Goal: Task Accomplishment & Management: Complete application form

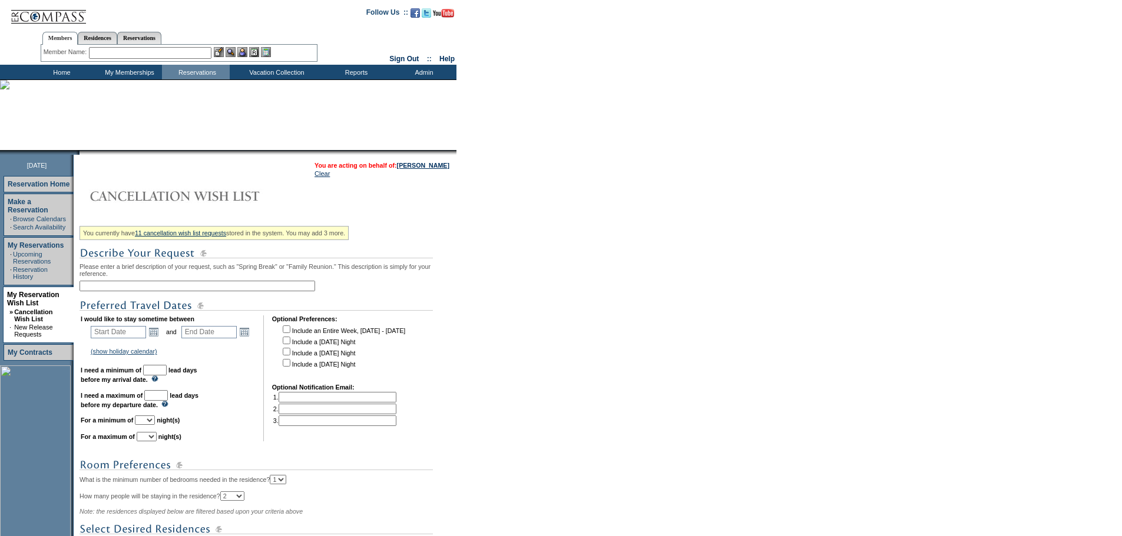
click at [208, 288] on input "text" at bounding box center [197, 286] width 236 height 11
type input "Spring Break for [PERSON_NAME]"
click at [160, 339] on link "Open the calendar popup." at bounding box center [153, 332] width 13 height 13
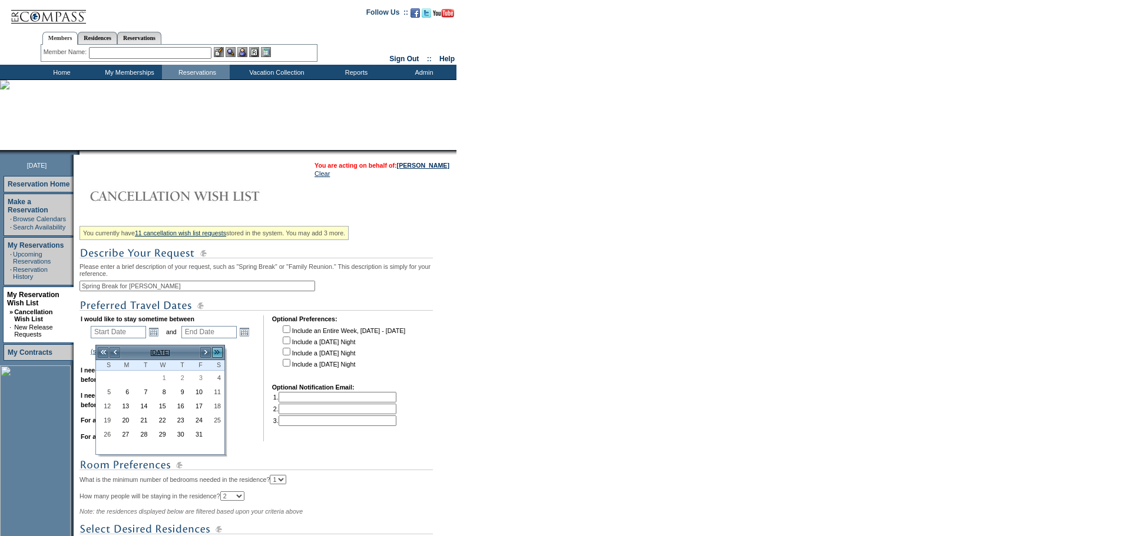
click at [219, 356] on link ">>" at bounding box center [217, 353] width 12 height 12
click at [218, 356] on link ">>" at bounding box center [217, 353] width 12 height 12
click at [116, 352] on link "<" at bounding box center [115, 353] width 12 height 12
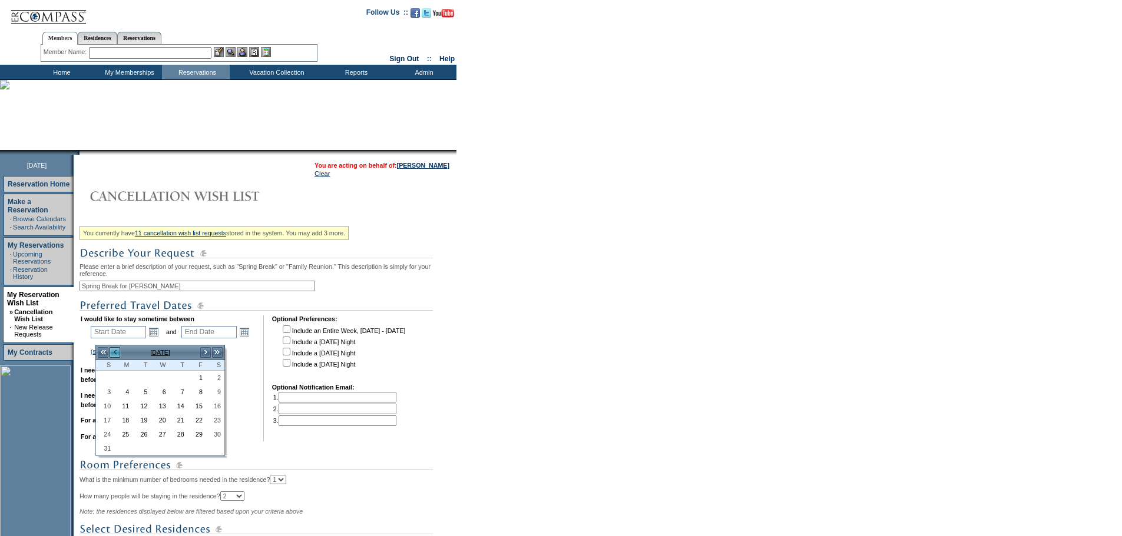
click at [115, 352] on link "<" at bounding box center [115, 353] width 12 height 12
click at [200, 420] on link "20" at bounding box center [196, 419] width 17 height 13
type input "2026-03-20"
type input "2026-03-21"
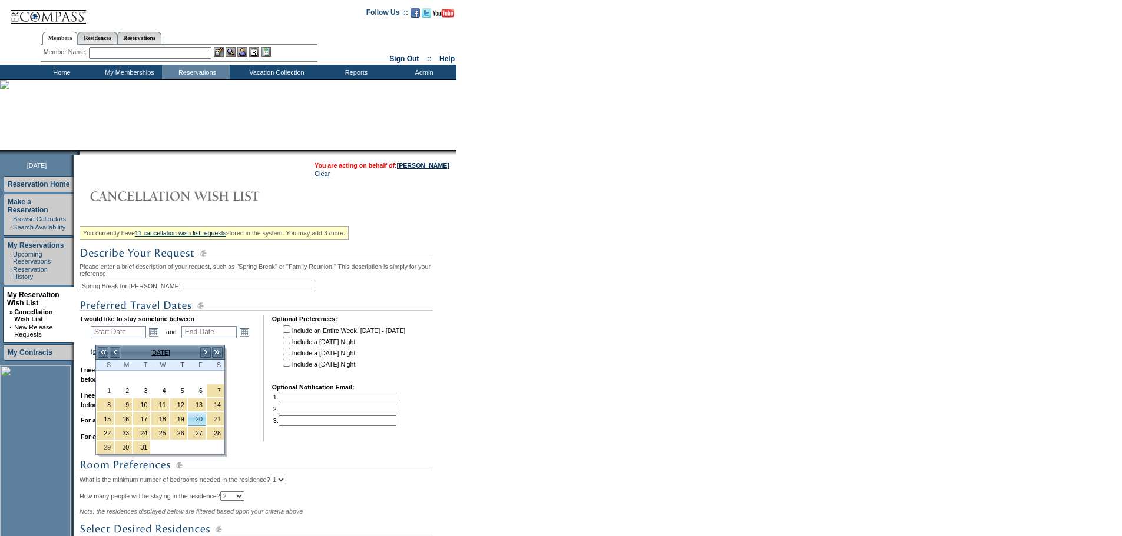
type input "3/20/2026"
type input "3/21/2026"
type input "172"
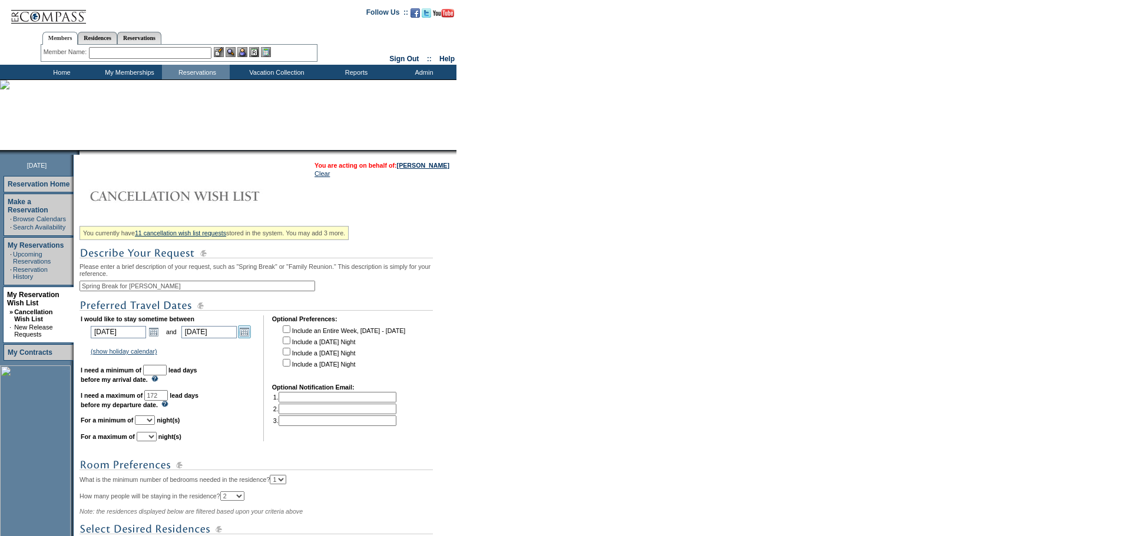
click at [251, 338] on link "Open the calendar popup." at bounding box center [244, 332] width 13 height 13
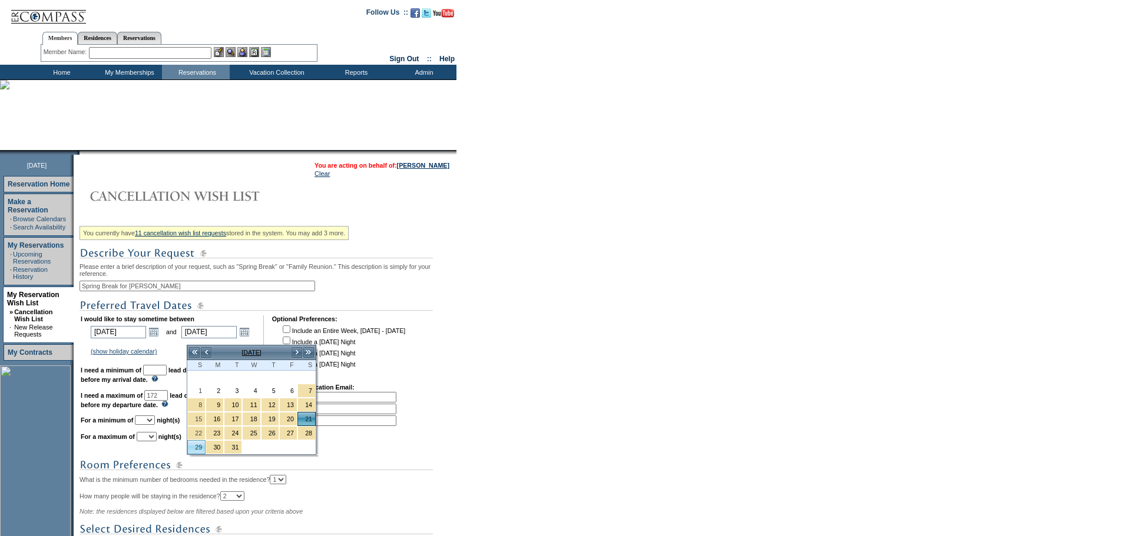
click at [192, 450] on link "29" at bounding box center [196, 447] width 17 height 13
type input "2026-03-29"
type input "3/29/2026"
type input "180"
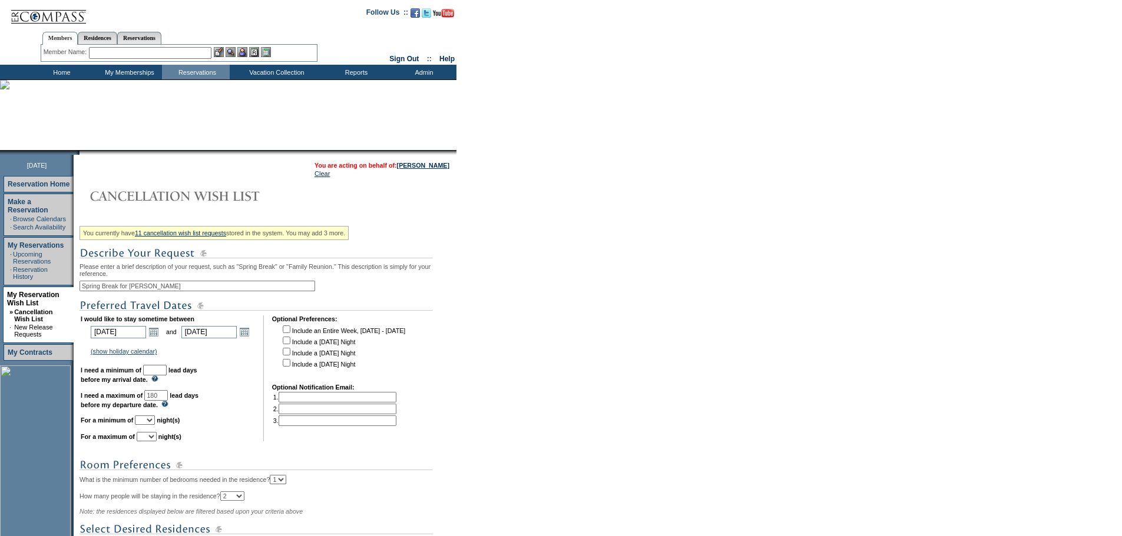
click at [290, 344] on input "checkbox" at bounding box center [287, 341] width 8 height 8
checkbox input "true"
click at [290, 356] on input "checkbox" at bounding box center [287, 352] width 8 height 8
checkbox input "true"
click at [289, 367] on input "checkbox" at bounding box center [287, 363] width 8 height 8
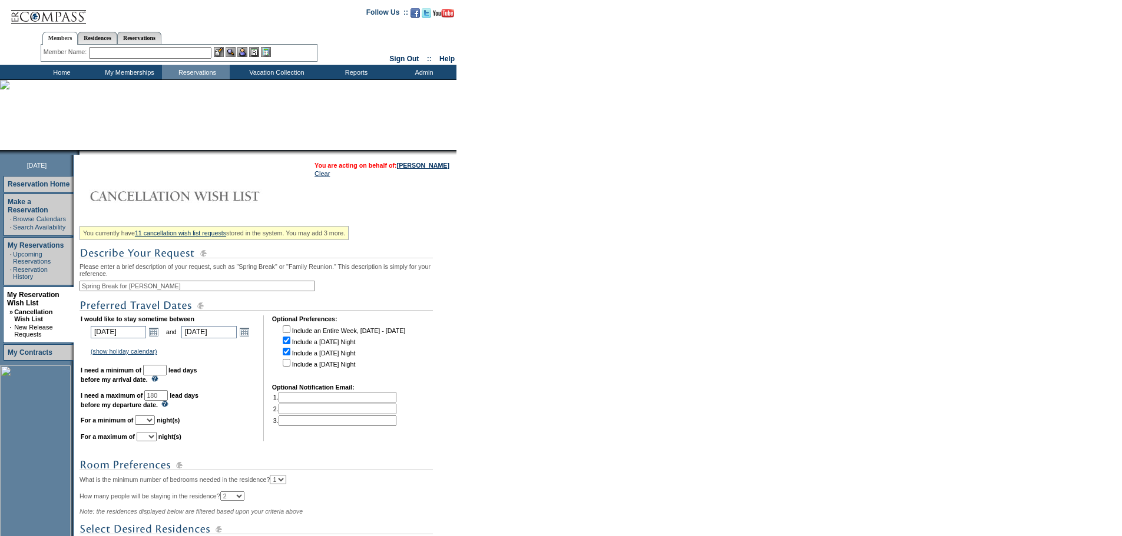
checkbox input "true"
click at [167, 376] on input "text" at bounding box center [155, 370] width 24 height 11
type input "1"
type input "30"
click at [155, 425] on select "1 2 3 4 5 6 7 8 9 10 11 12 13 14" at bounding box center [145, 420] width 20 height 9
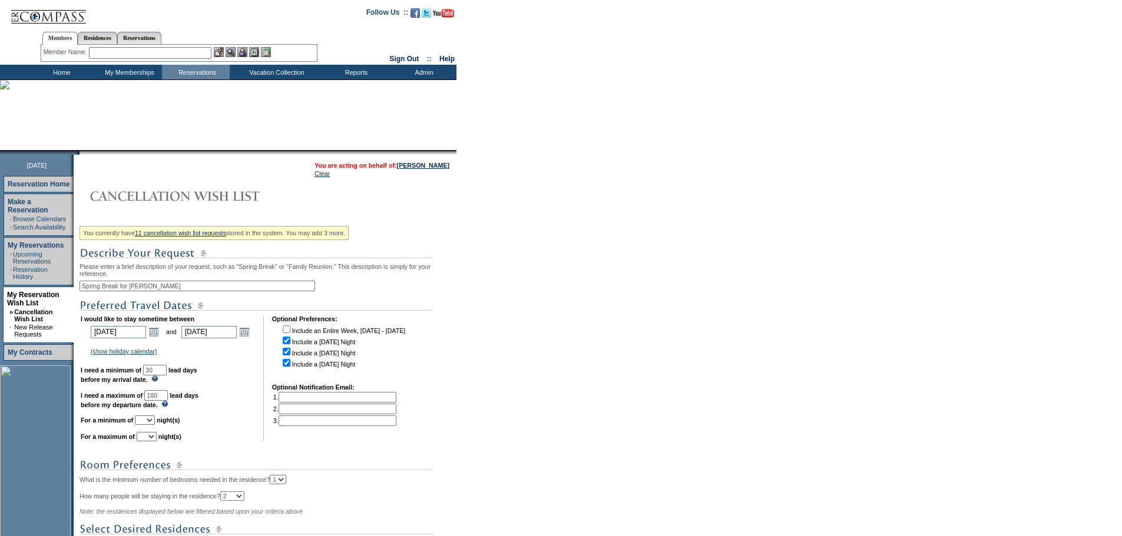
select select "5"
click at [150, 425] on select "1 2 3 4 5 6 7 8 9 10 11 12 13 14" at bounding box center [145, 420] width 20 height 9
click at [157, 442] on select "1 2 3 4 5 6 7 8 9 10 11 12 13 14" at bounding box center [147, 436] width 20 height 9
select select "7"
click at [151, 442] on select "1 2 3 4 5 6 7 8 9 10 11 12 13 14" at bounding box center [147, 436] width 20 height 9
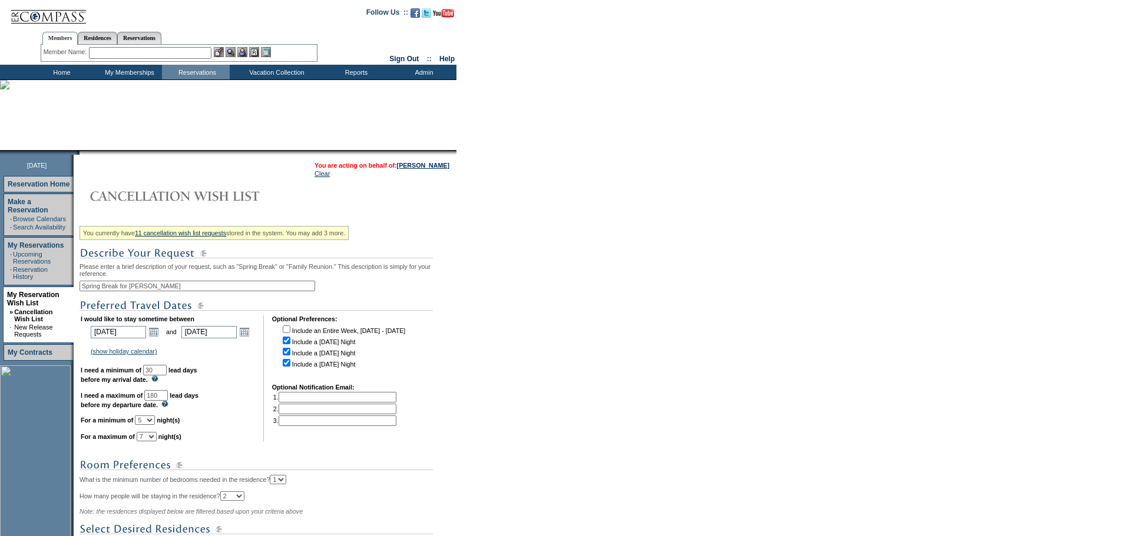
click at [155, 425] on select "1 2 3 4 5 6 7 8 9 10 11 12 13 14" at bounding box center [145, 420] width 20 height 9
select select "6"
click at [150, 425] on select "1 2 3 4 5 6 7 8 9 10 11 12 13 14" at bounding box center [145, 420] width 20 height 9
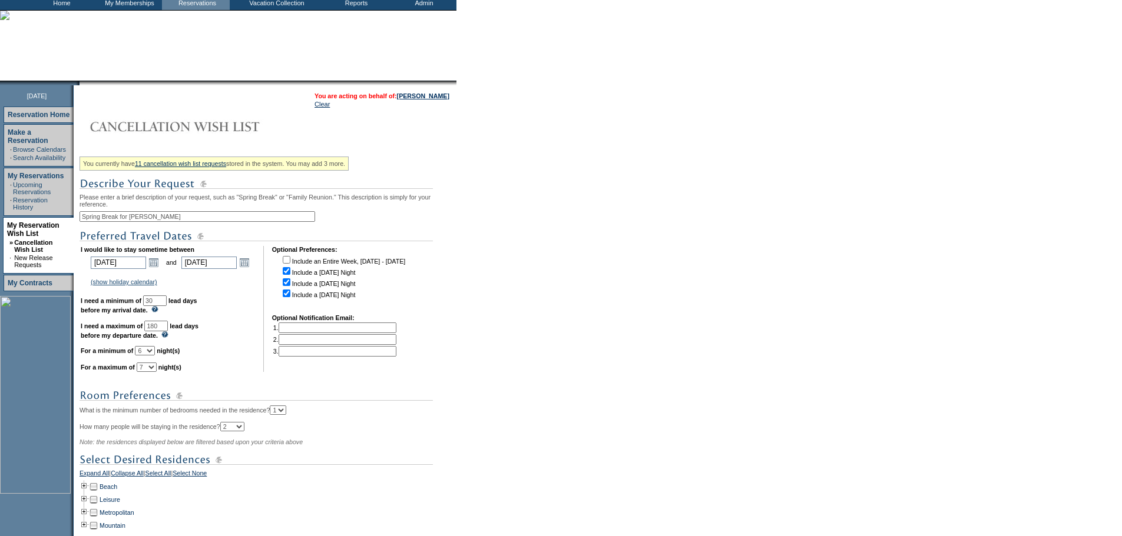
scroll to position [177, 0]
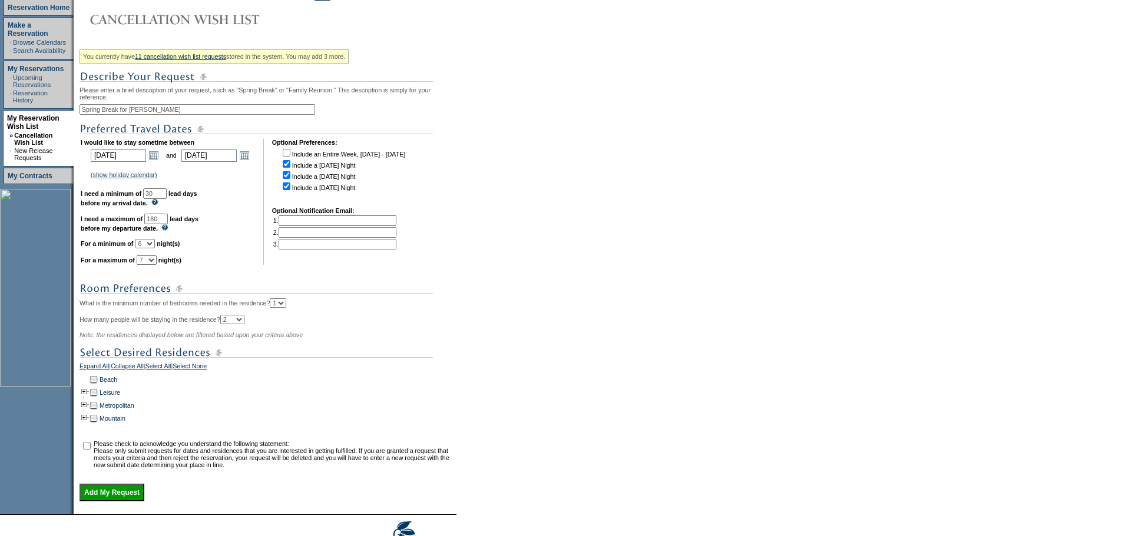
click at [89, 386] on td at bounding box center [83, 379] width 9 height 13
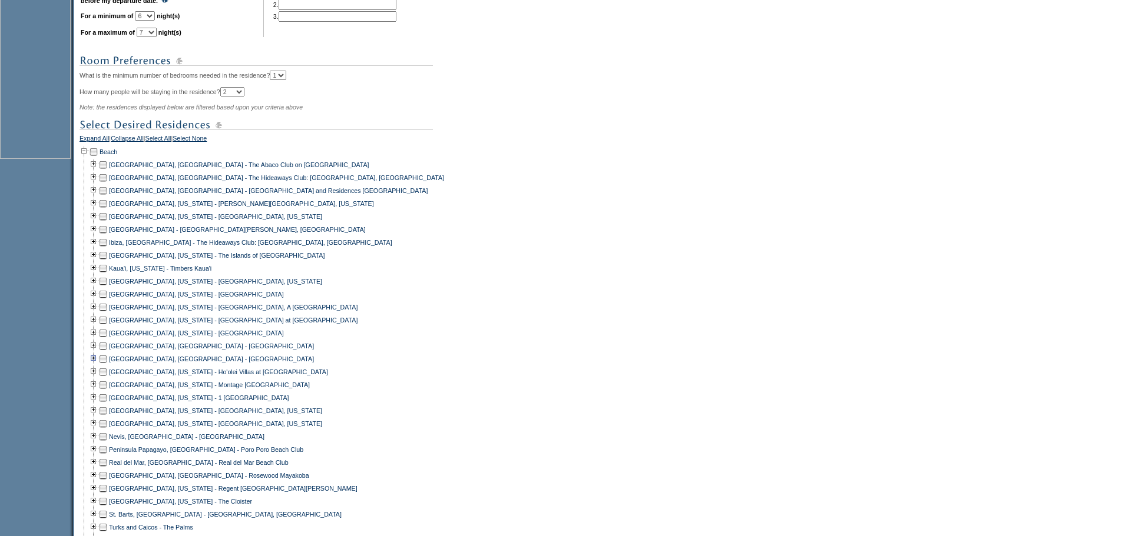
scroll to position [412, 0]
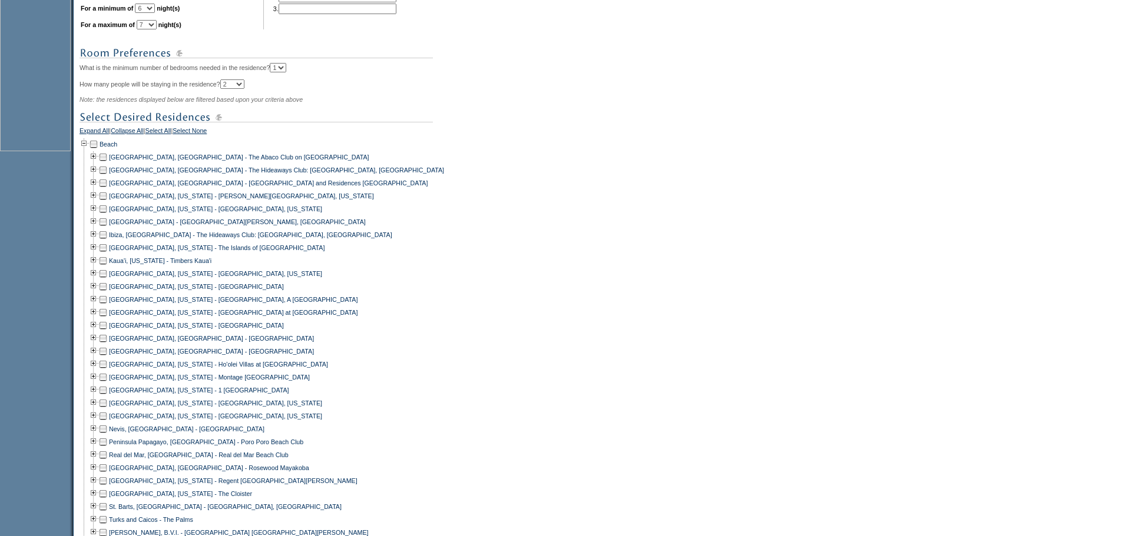
click at [108, 345] on td at bounding box center [102, 338] width 9 height 13
click at [107, 358] on td at bounding box center [102, 351] width 9 height 13
click at [107, 449] on td at bounding box center [102, 442] width 9 height 13
click at [107, 462] on td at bounding box center [102, 455] width 9 height 13
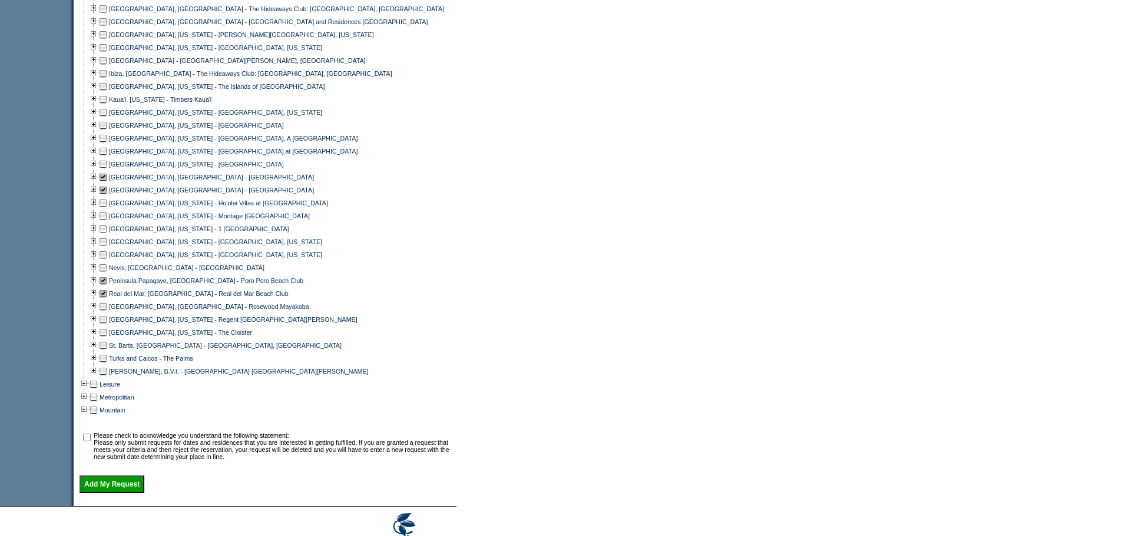
scroll to position [589, 0]
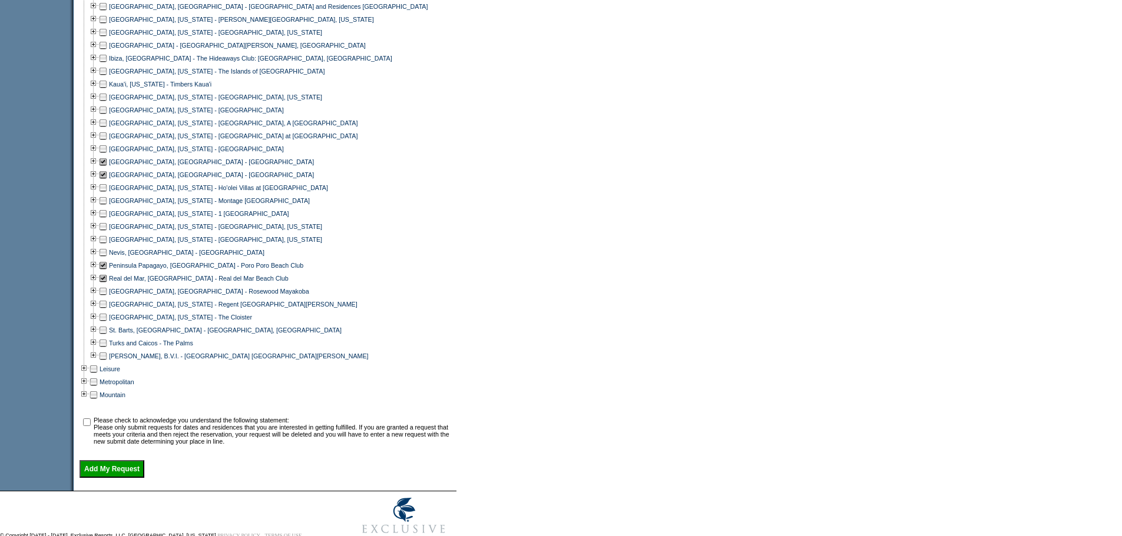
click at [91, 426] on input "checkbox" at bounding box center [87, 423] width 8 height 8
checkbox input "true"
click at [114, 478] on input "Add My Request" at bounding box center [111, 469] width 65 height 18
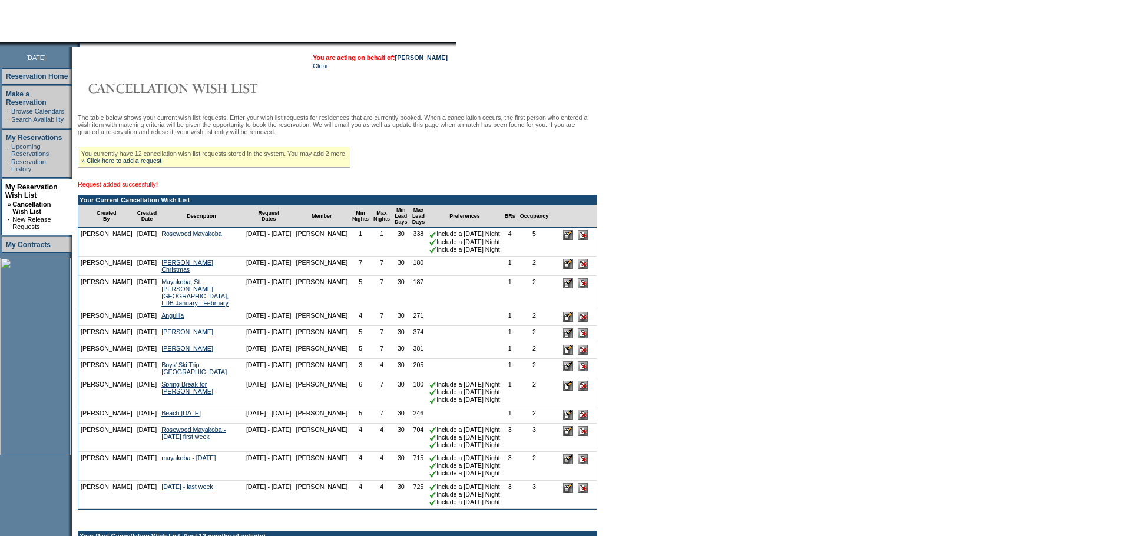
scroll to position [118, 0]
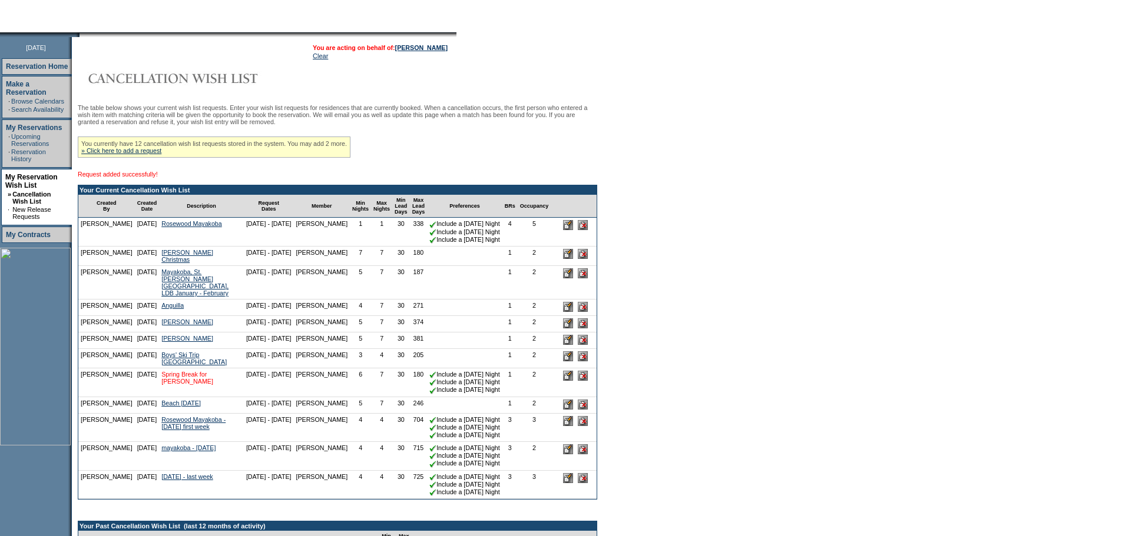
click at [170, 385] on link "Spring Break for [PERSON_NAME]" at bounding box center [187, 378] width 52 height 14
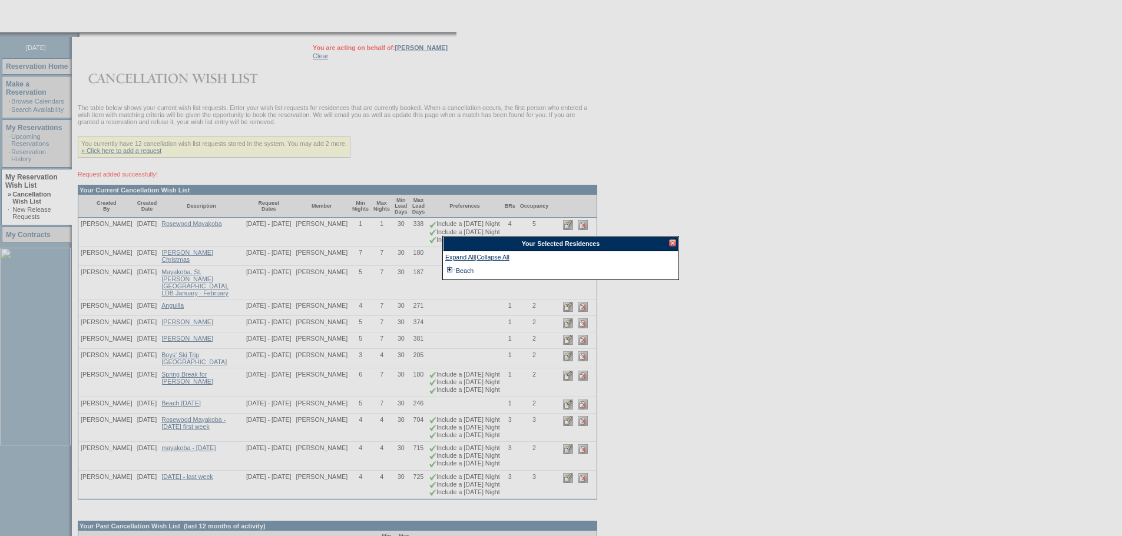
click at [450, 271] on td at bounding box center [449, 270] width 9 height 13
drag, startPoint x: 671, startPoint y: 243, endPoint x: 666, endPoint y: 240, distance: 6.4
click at [671, 243] on div at bounding box center [672, 243] width 7 height 7
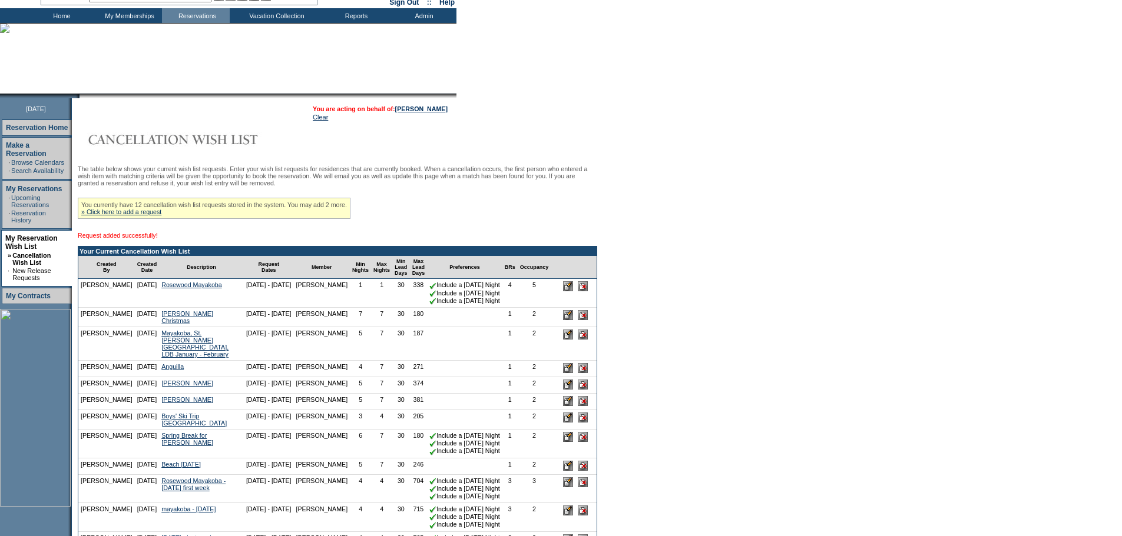
scroll to position [0, 0]
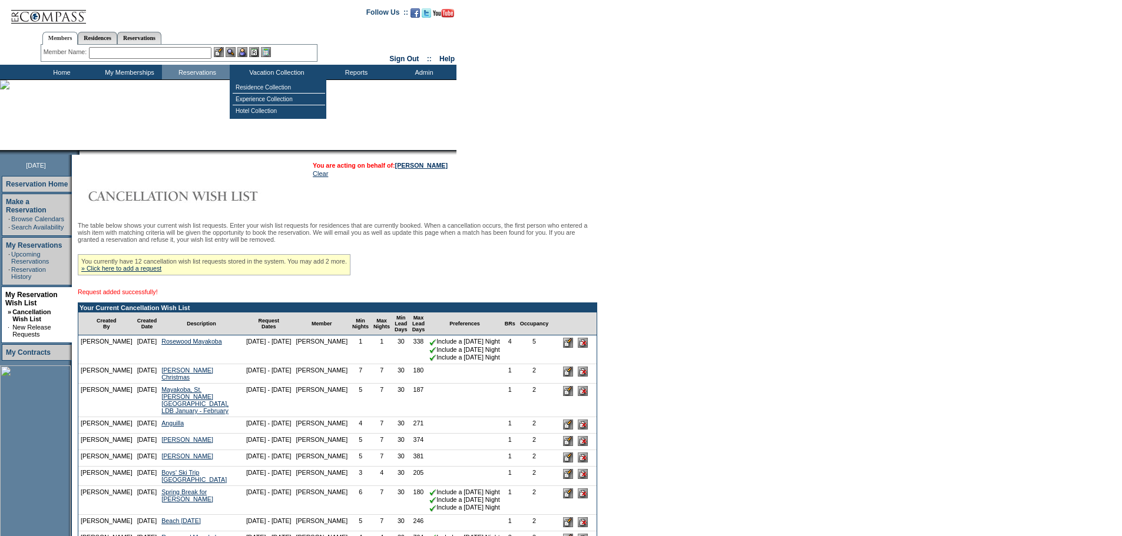
click at [173, 48] on input "text" at bounding box center [150, 53] width 122 height 12
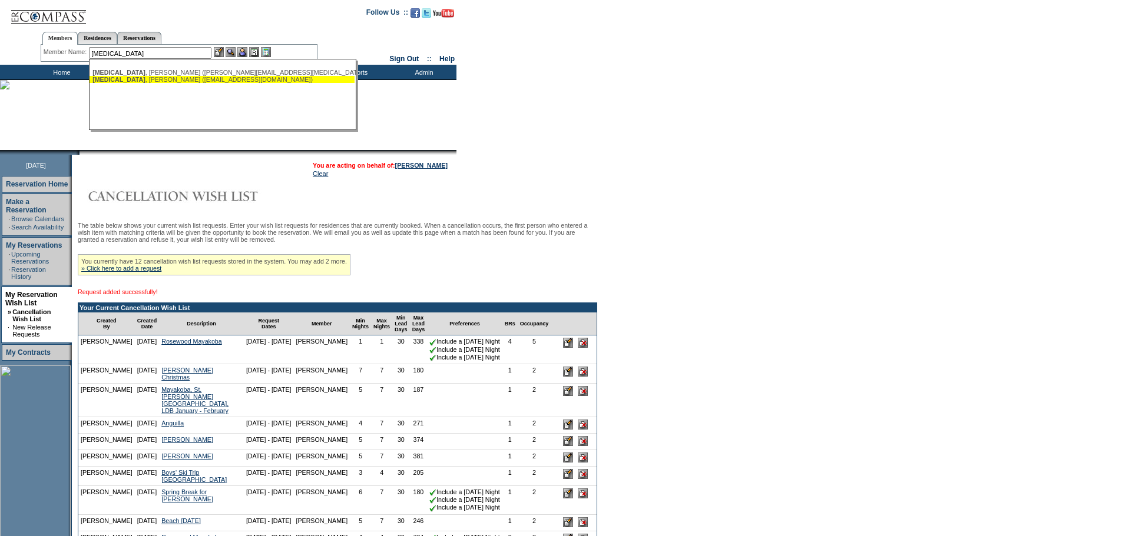
click at [173, 82] on div "[MEDICAL_DATA][PERSON_NAME] ([EMAIL_ADDRESS][DOMAIN_NAME])" at bounding box center [221, 79] width 259 height 7
type input "[MEDICAL_DATA][PERSON_NAME] ([EMAIL_ADDRESS][DOMAIN_NAME])"
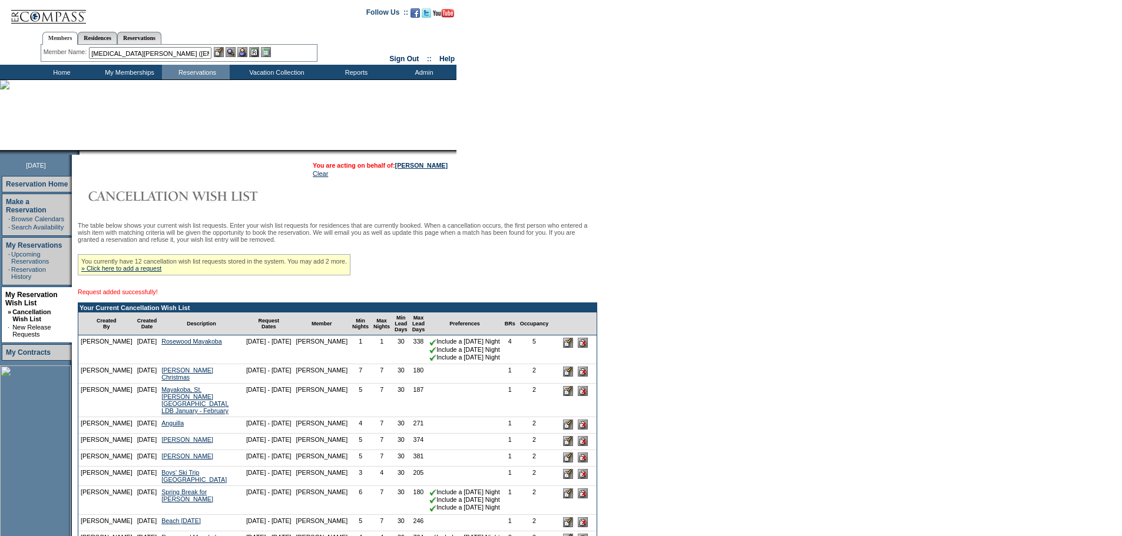
click at [241, 57] on img at bounding box center [242, 52] width 10 height 10
click at [235, 55] on img at bounding box center [231, 52] width 10 height 10
